Goal: Information Seeking & Learning: Learn about a topic

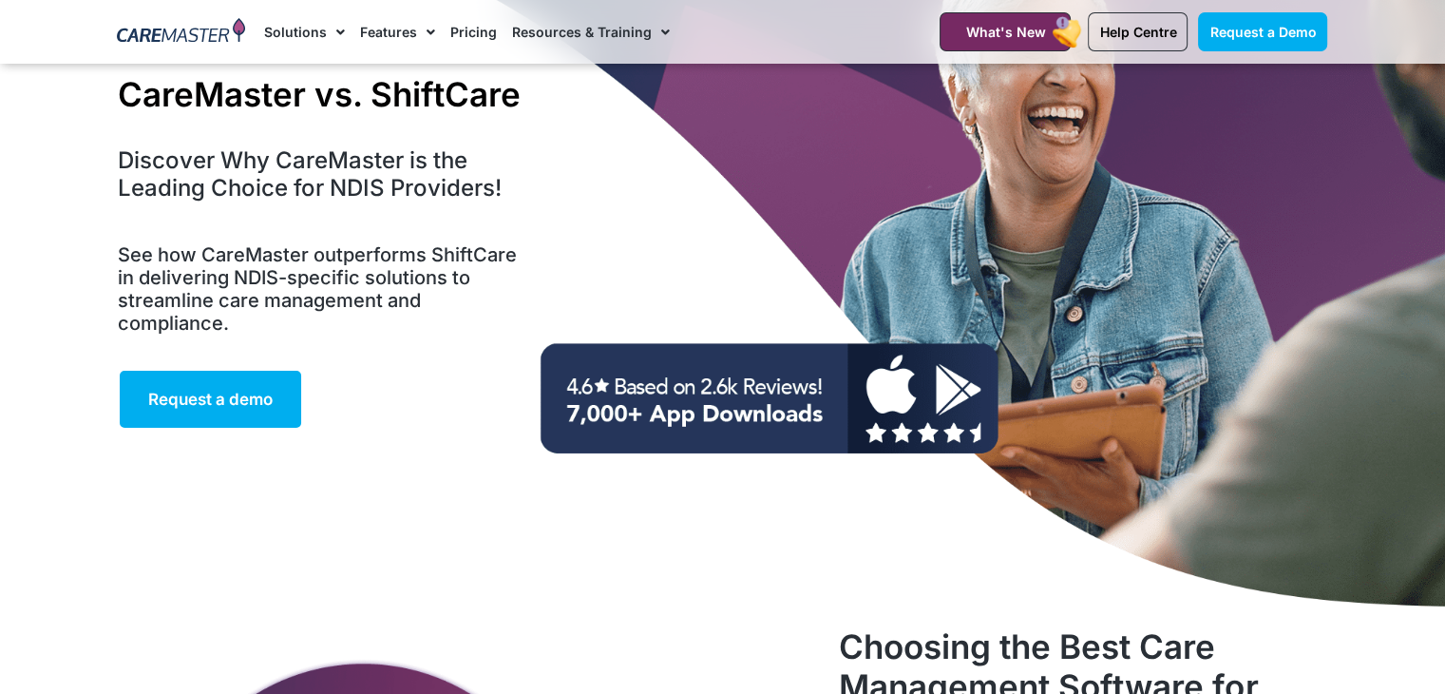
scroll to position [175, 0]
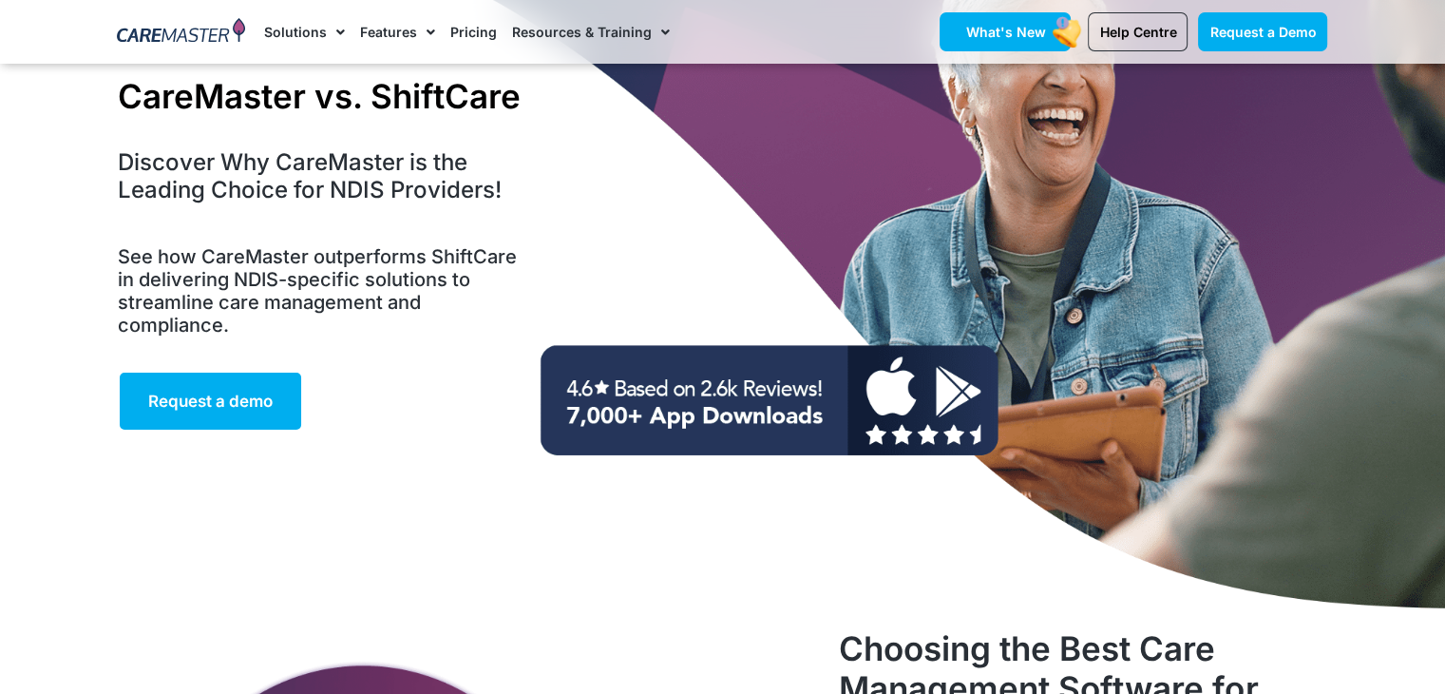
click at [1019, 42] on link "What's New" at bounding box center [1005, 31] width 131 height 39
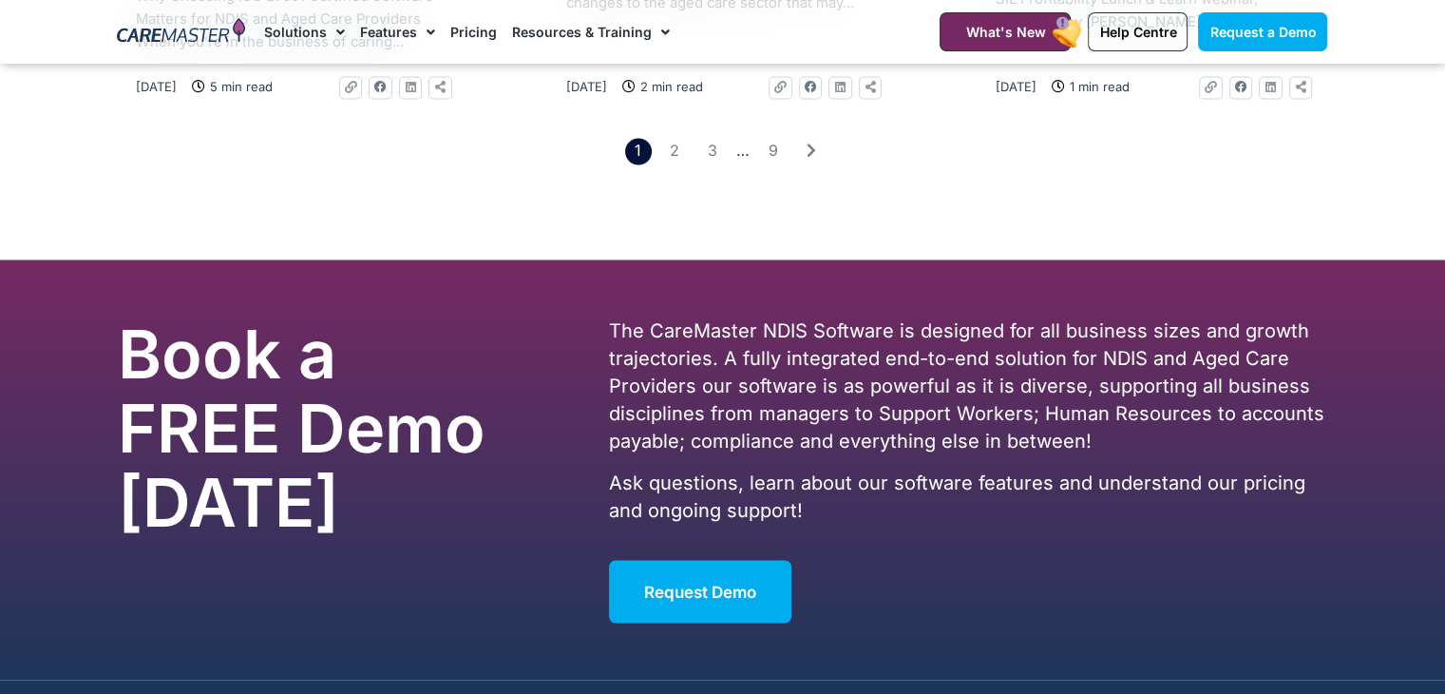
scroll to position [3814, 0]
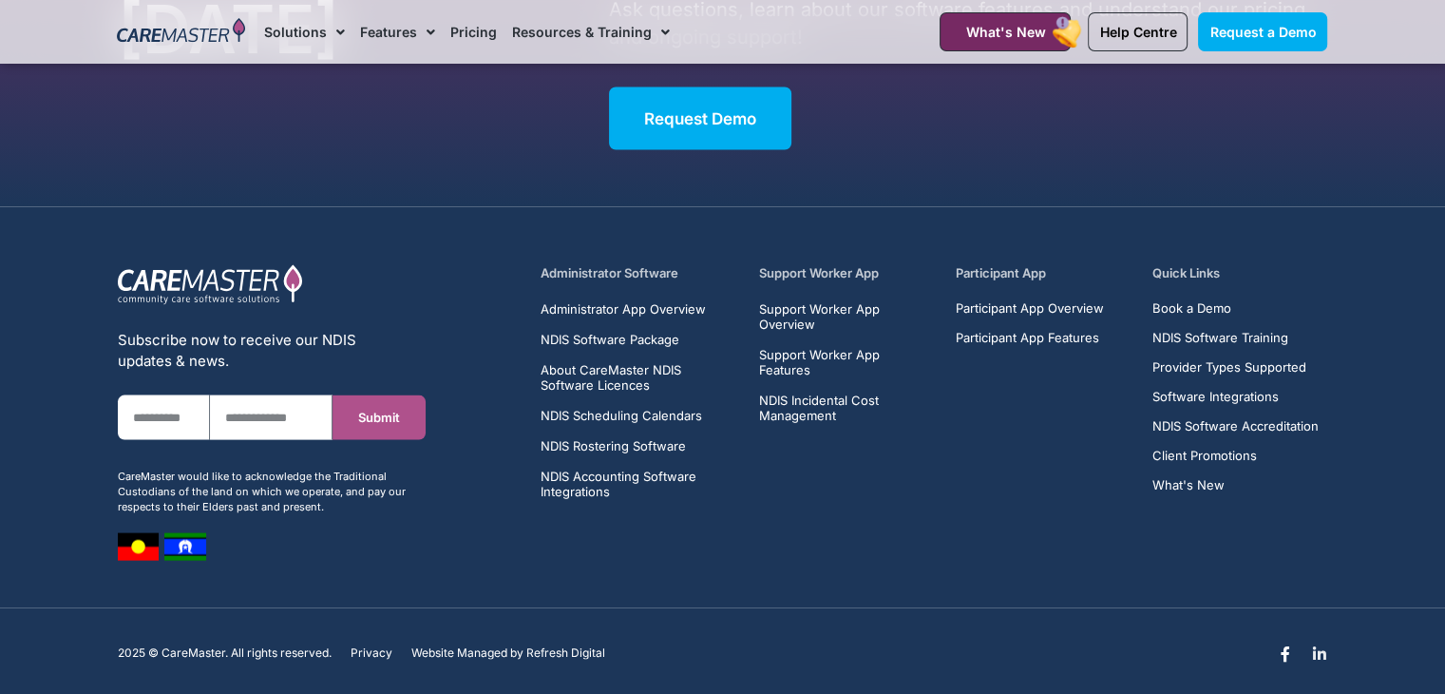
click at [1323, 646] on icon at bounding box center [1319, 653] width 15 height 15
